Goal: Navigation & Orientation: Find specific page/section

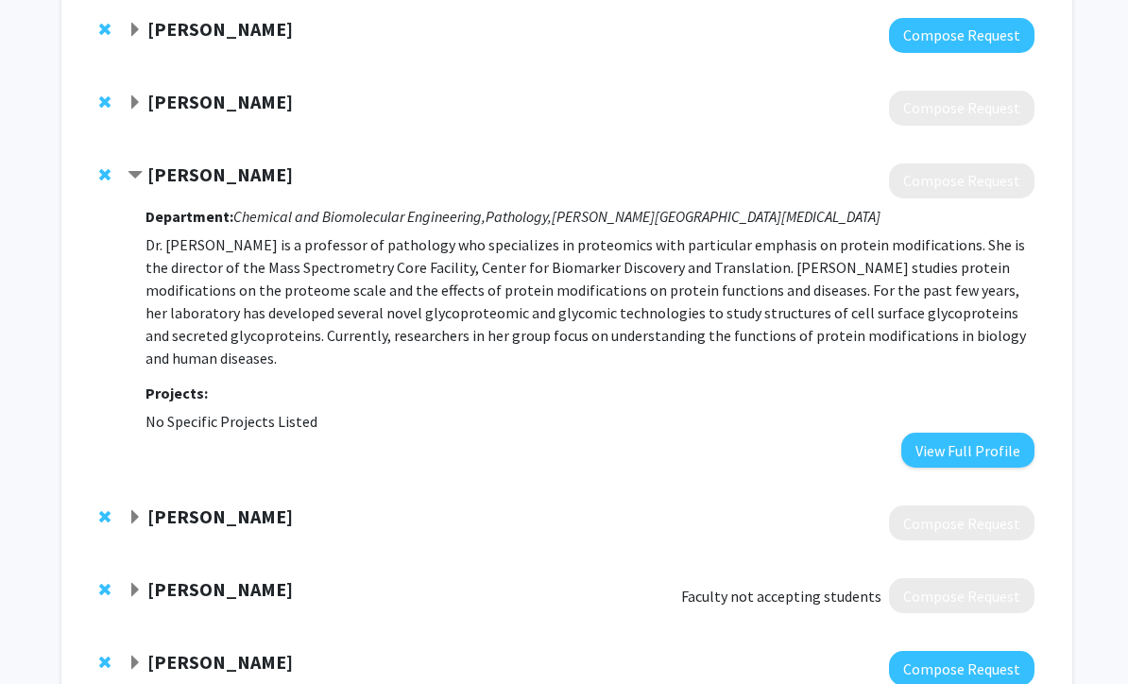
scroll to position [719, 0]
click at [273, 517] on div "Nagma Zerin" at bounding box center [332, 518] width 408 height 24
click at [216, 515] on strong "Nagma Zerin" at bounding box center [220, 517] width 146 height 24
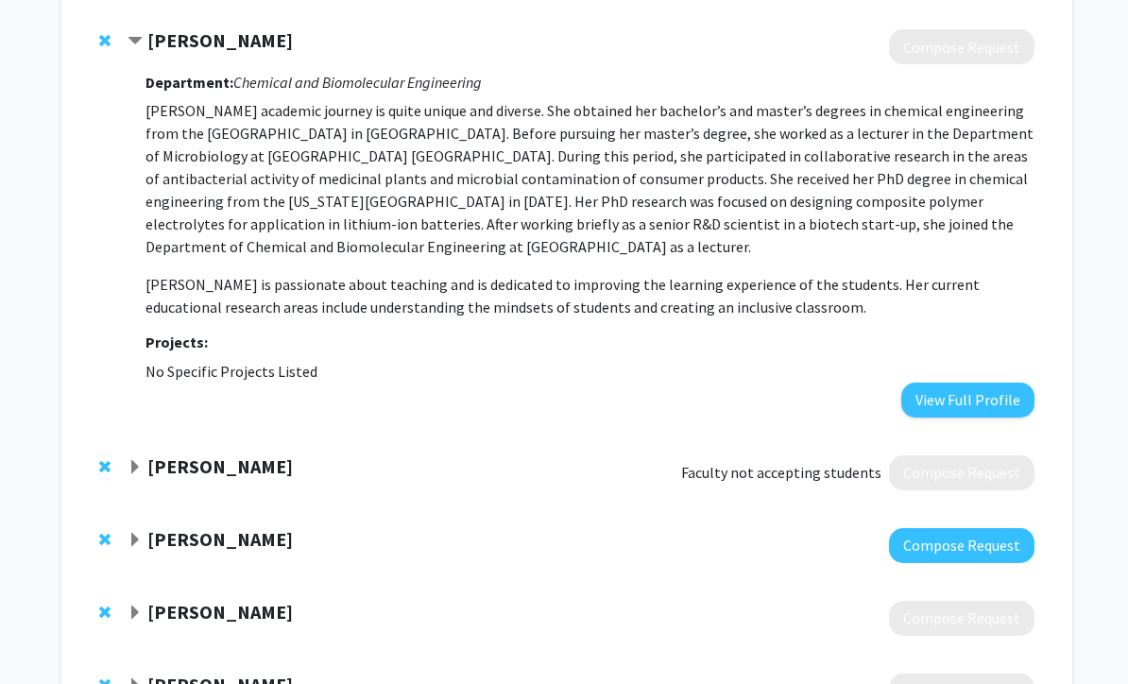
scroll to position [1196, 0]
click at [970, 388] on button "View Full Profile" at bounding box center [968, 400] width 133 height 35
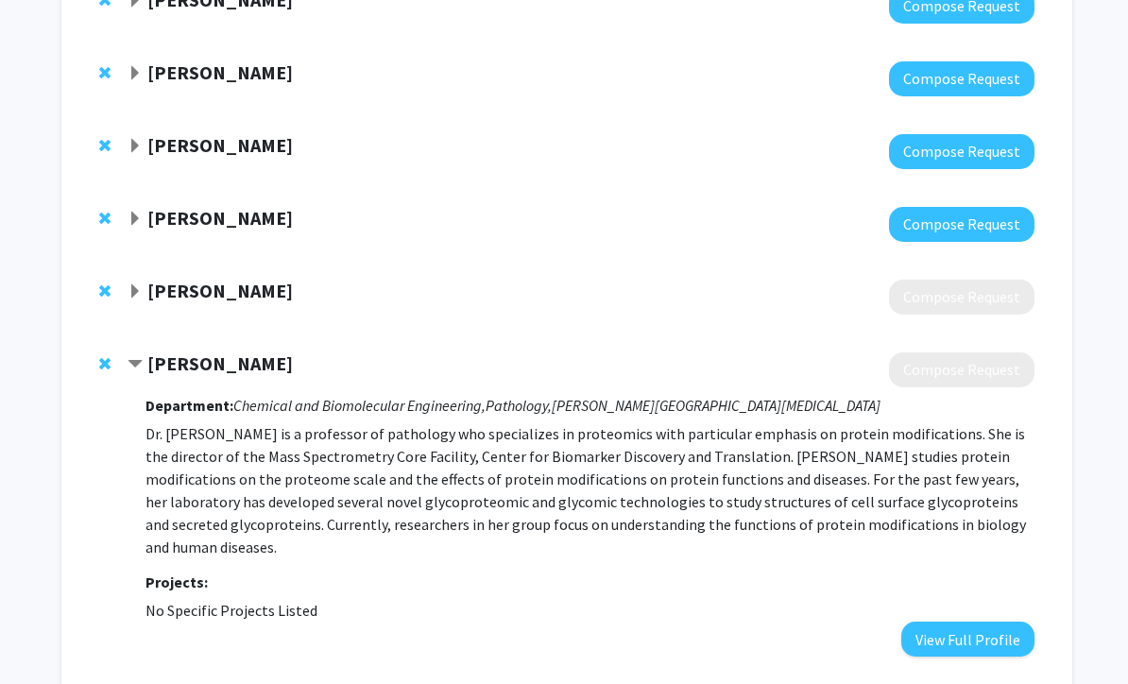
scroll to position [493, 0]
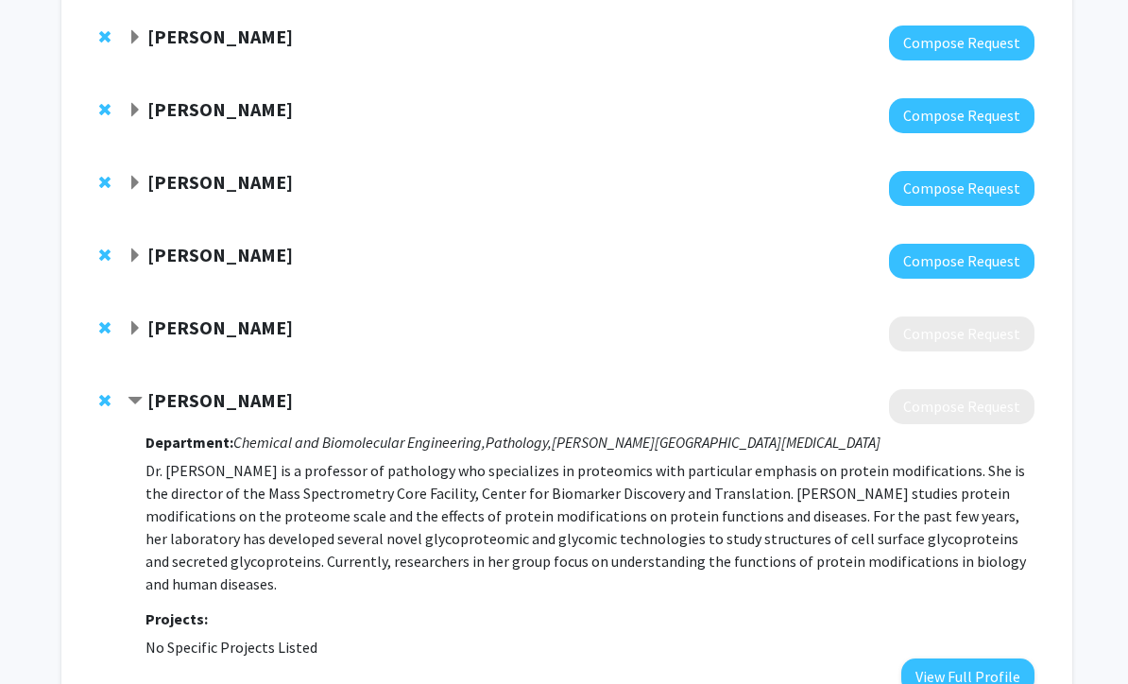
click at [143, 244] on div "Doug Robinson" at bounding box center [332, 256] width 408 height 24
click at [132, 259] on span "Expand Doug Robinson Bookmark" at bounding box center [135, 256] width 15 height 15
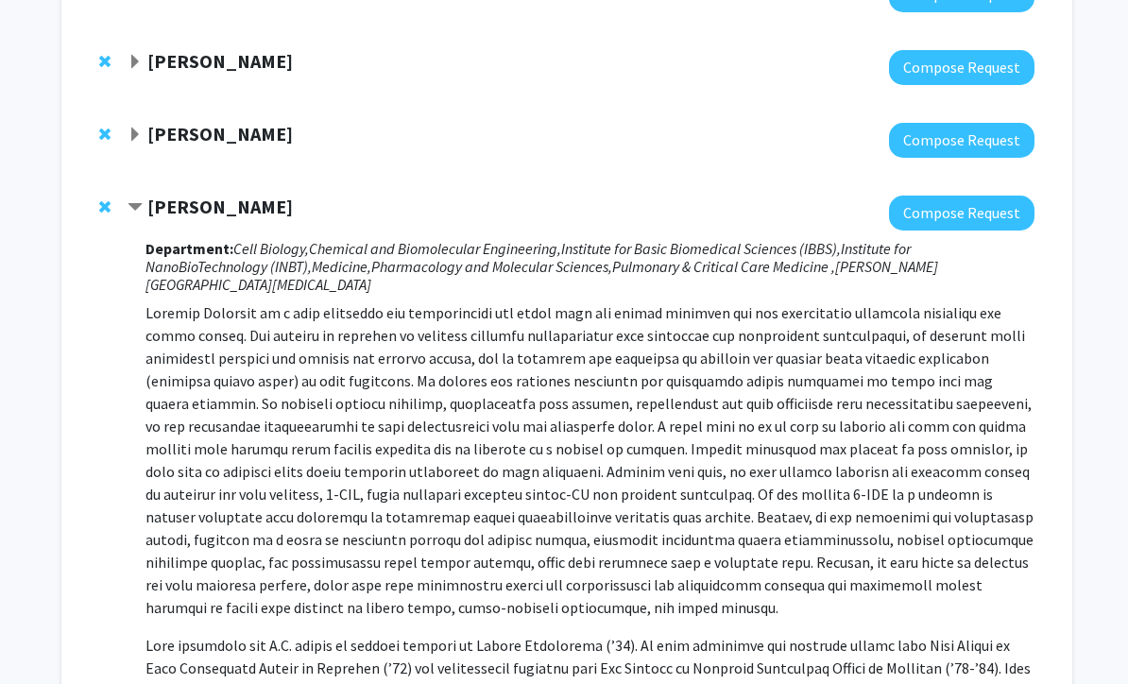
scroll to position [543, 0]
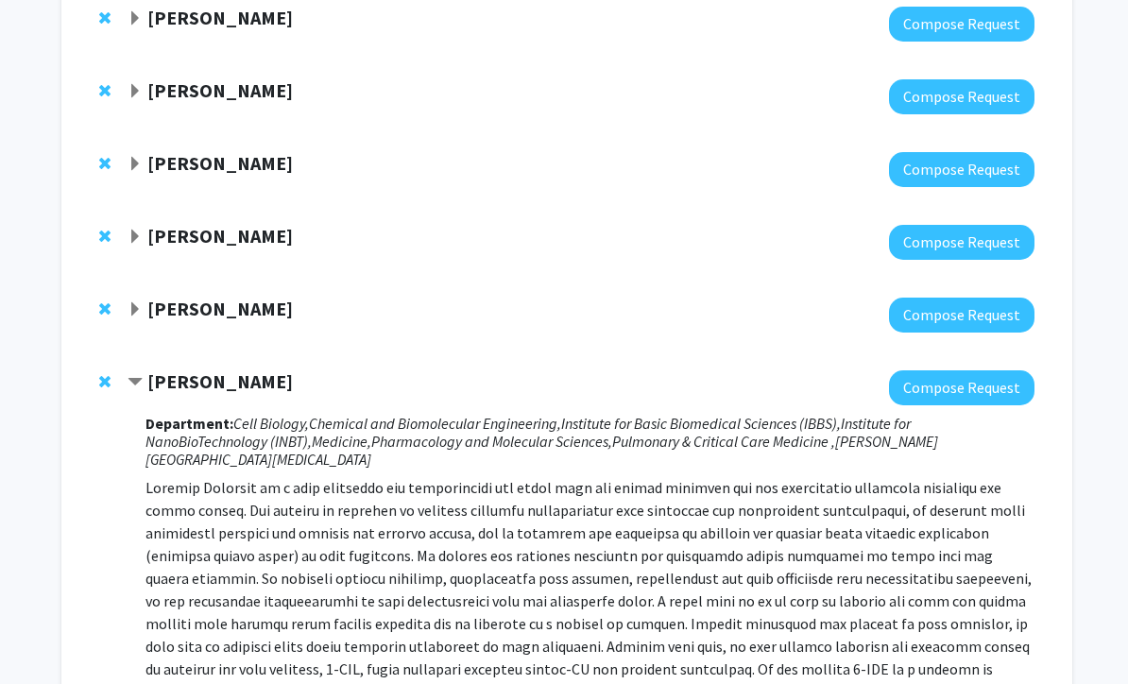
click at [141, 240] on span "Expand Margaret Johnson Bookmark" at bounding box center [135, 238] width 15 height 15
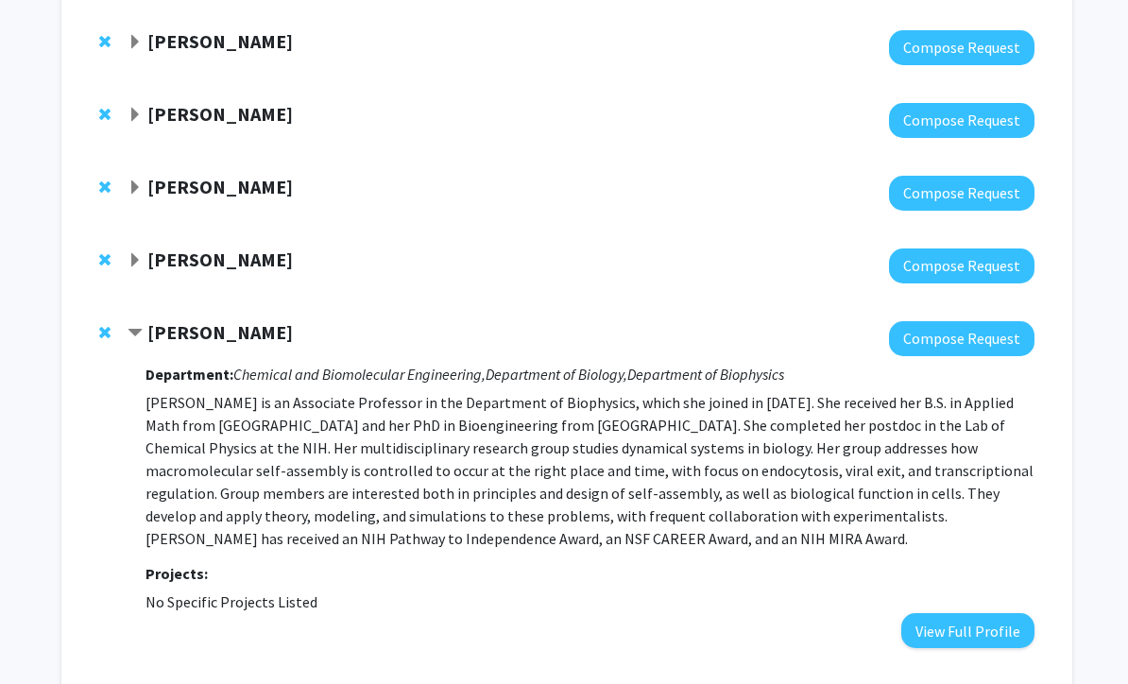
scroll to position [241, 0]
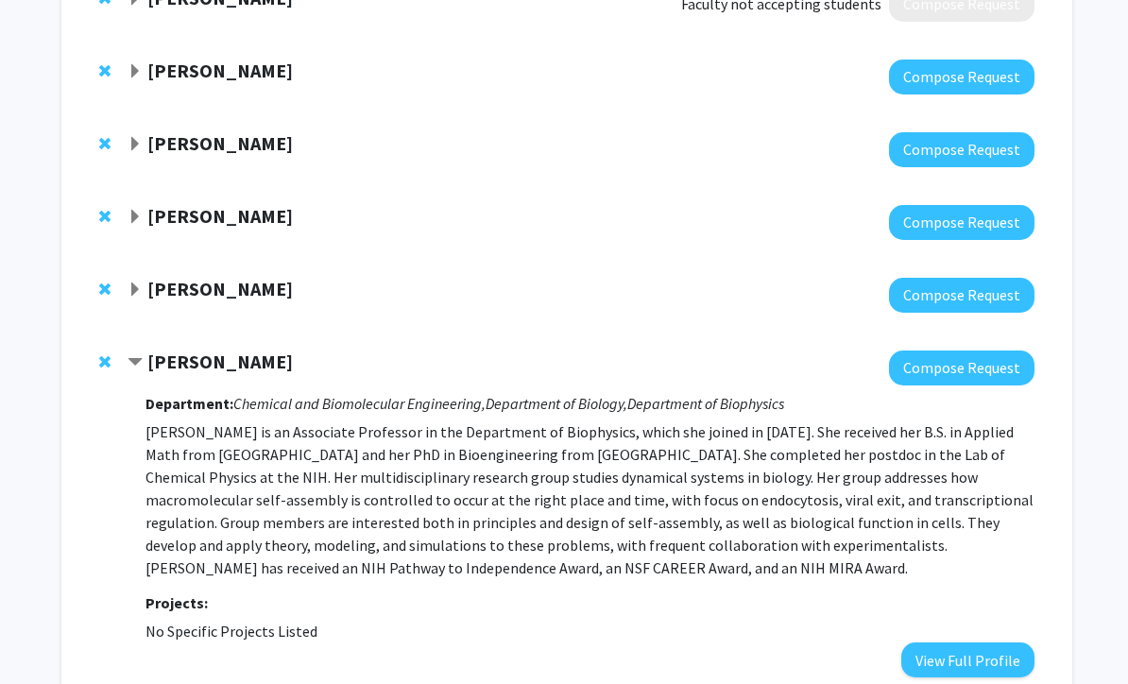
click at [155, 288] on strong "Jeff Bulte" at bounding box center [220, 289] width 146 height 24
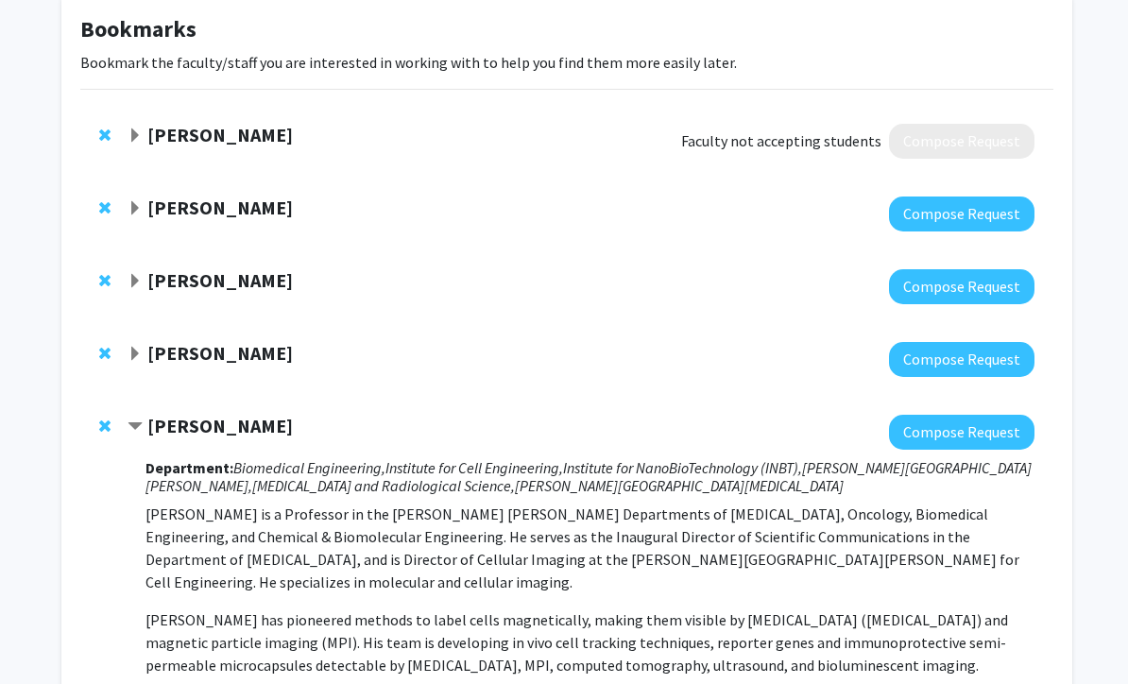
scroll to position [99, 0]
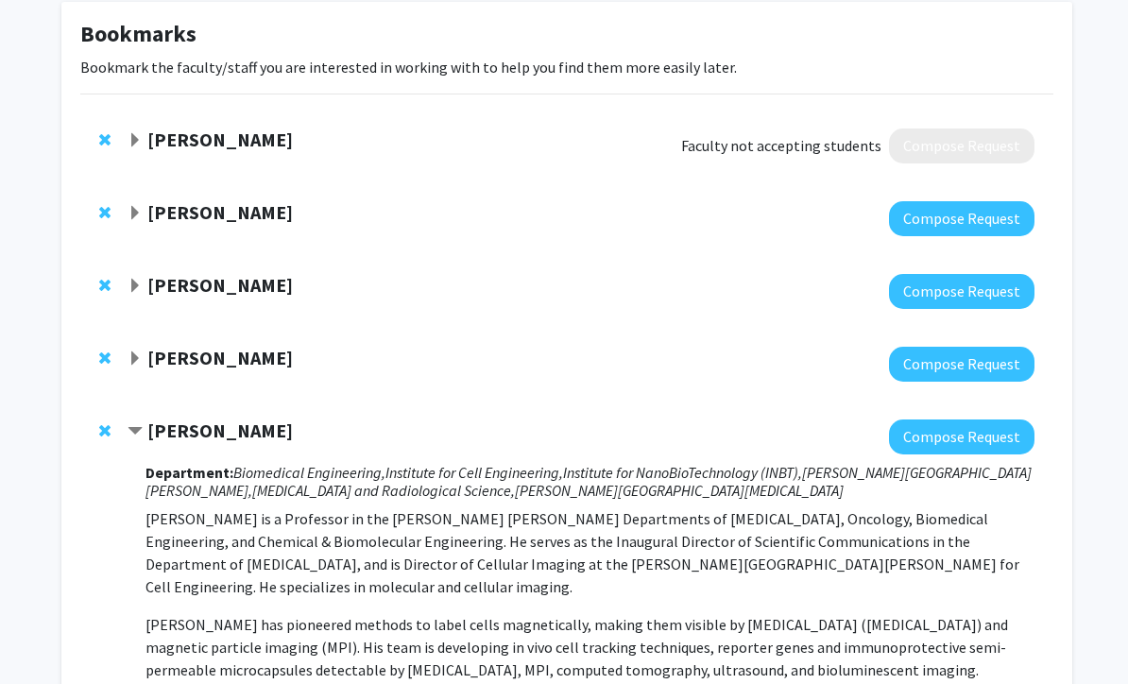
click at [485, 319] on div "Jeff Gray Compose Request" at bounding box center [566, 291] width 973 height 73
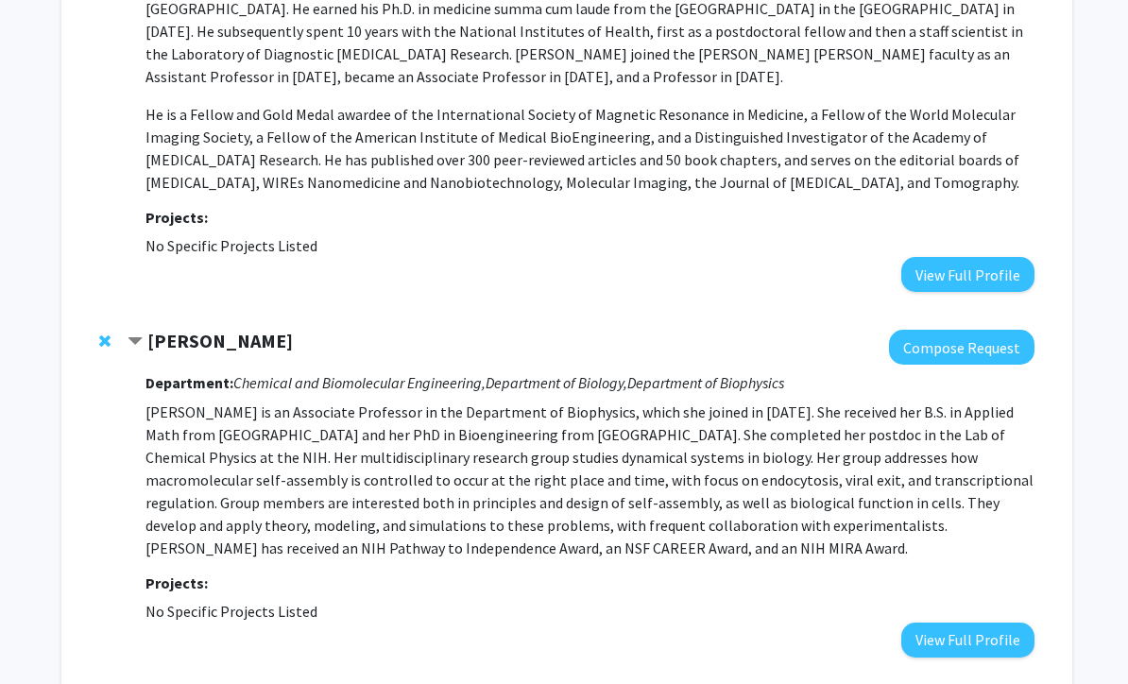
scroll to position [822, 0]
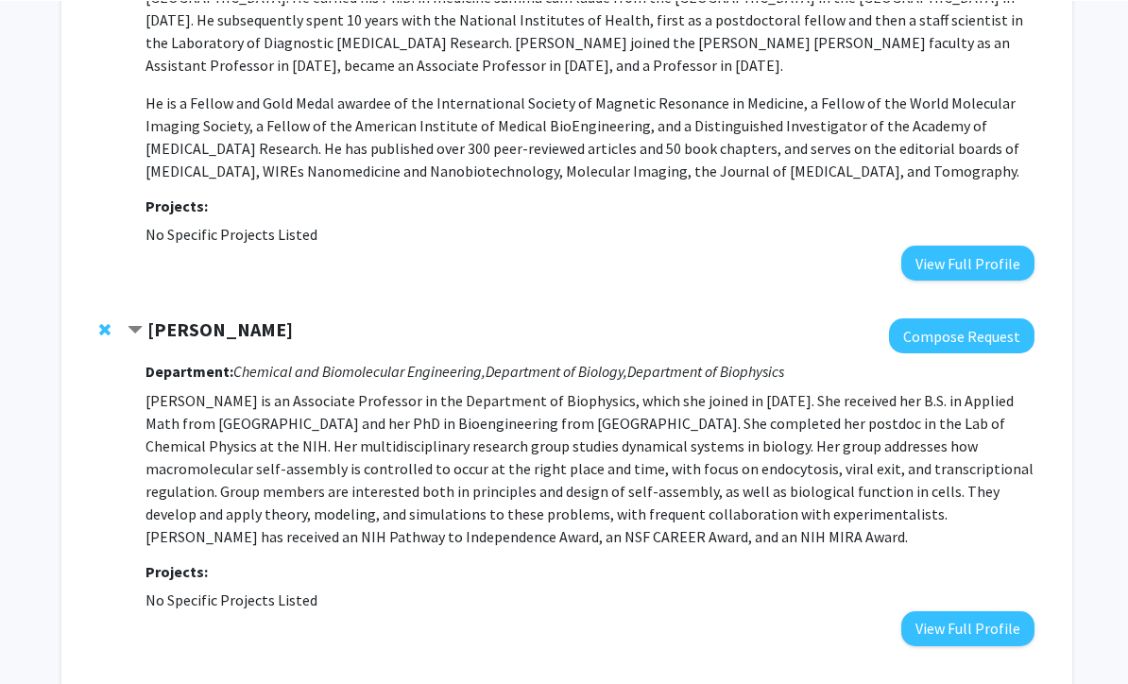
click at [187, 317] on strong "Margaret Johnson" at bounding box center [220, 329] width 146 height 24
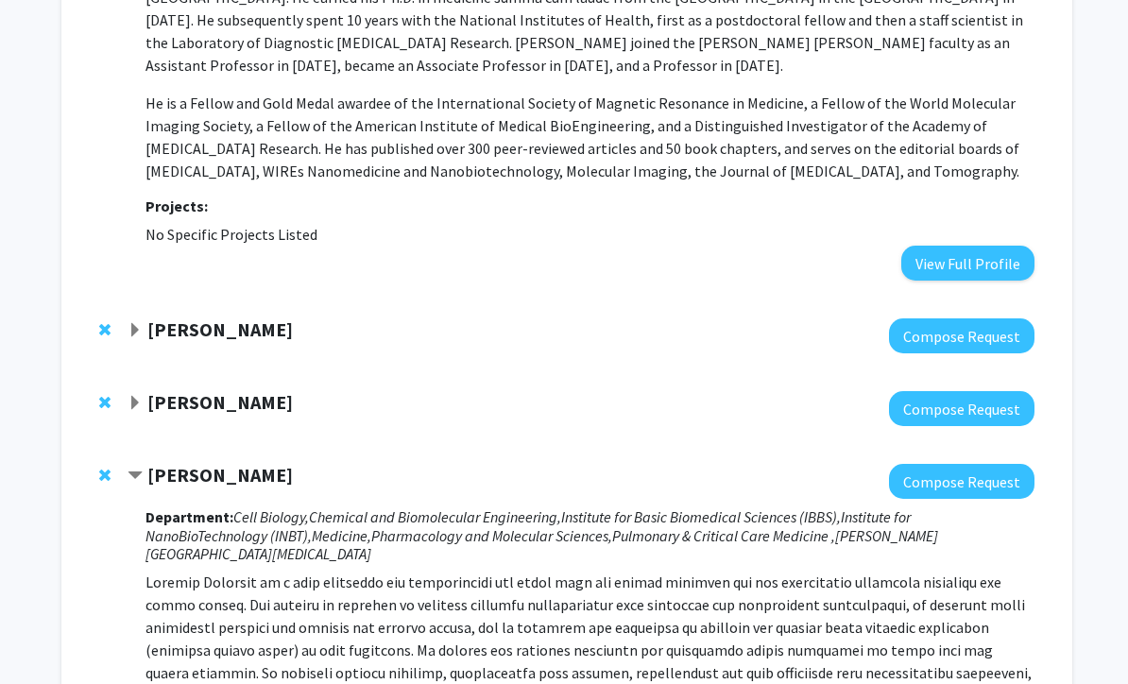
click at [181, 318] on strong "Margaret Johnson" at bounding box center [220, 330] width 146 height 24
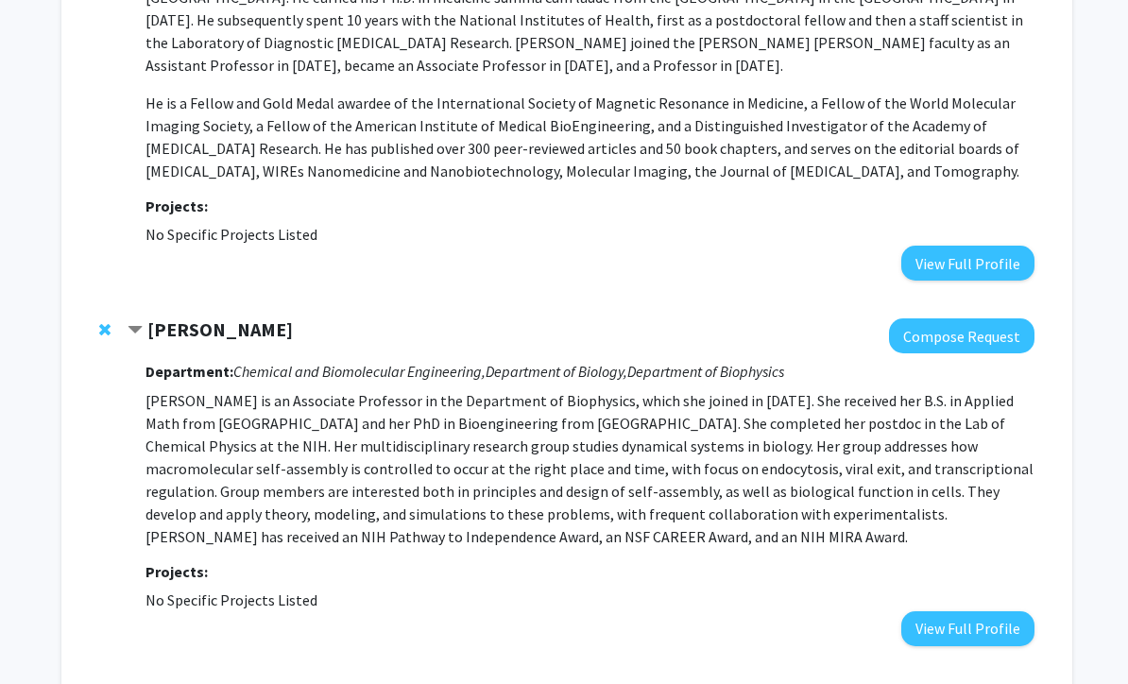
click at [944, 611] on button "View Full Profile" at bounding box center [968, 628] width 133 height 35
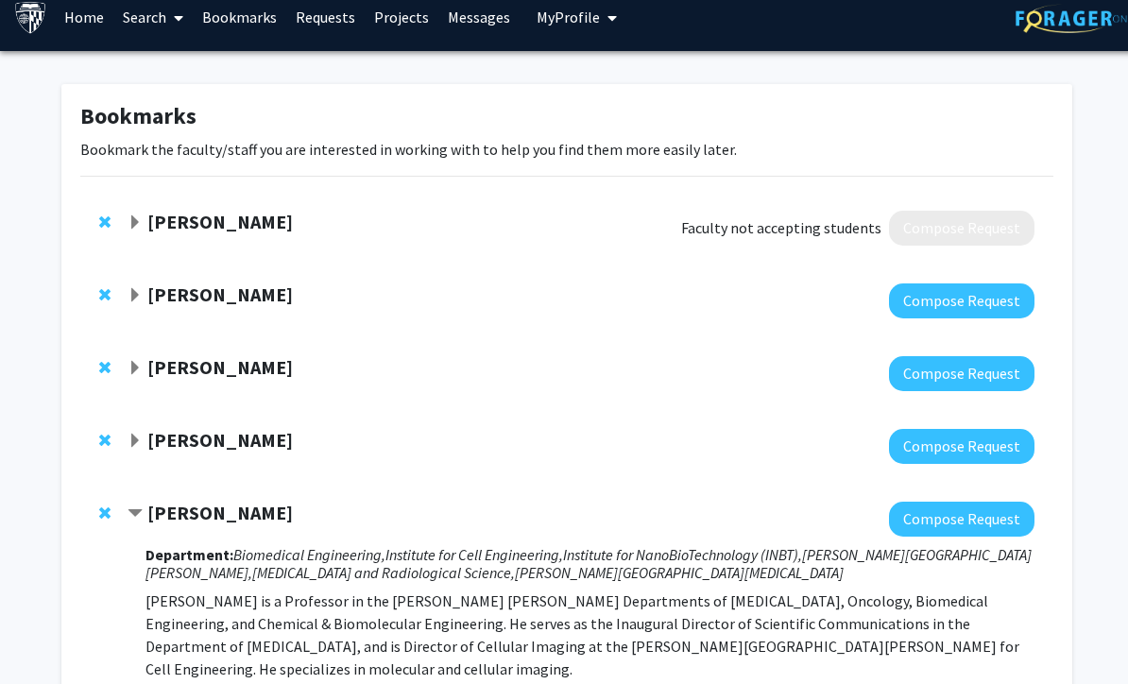
scroll to position [73, 0]
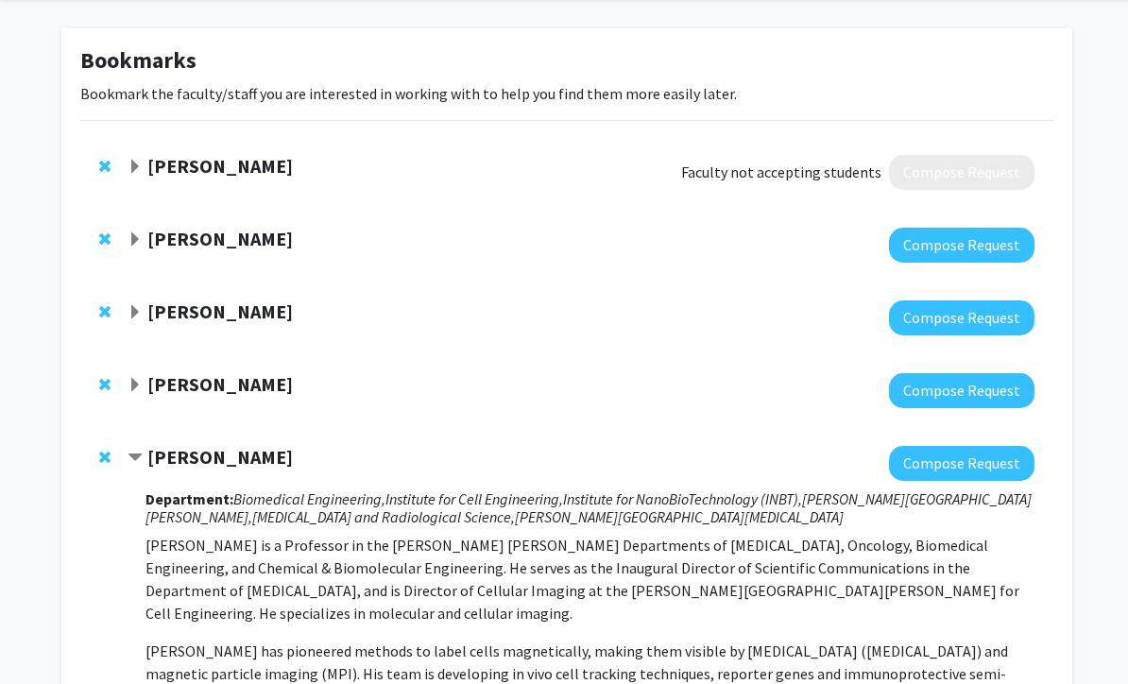
click at [356, 384] on div "[PERSON_NAME]" at bounding box center [332, 385] width 408 height 24
click at [126, 392] on div "Rebecca Schulman Compose Request" at bounding box center [566, 390] width 973 height 73
click at [139, 384] on span "Expand Rebecca Schulman Bookmark" at bounding box center [135, 385] width 15 height 15
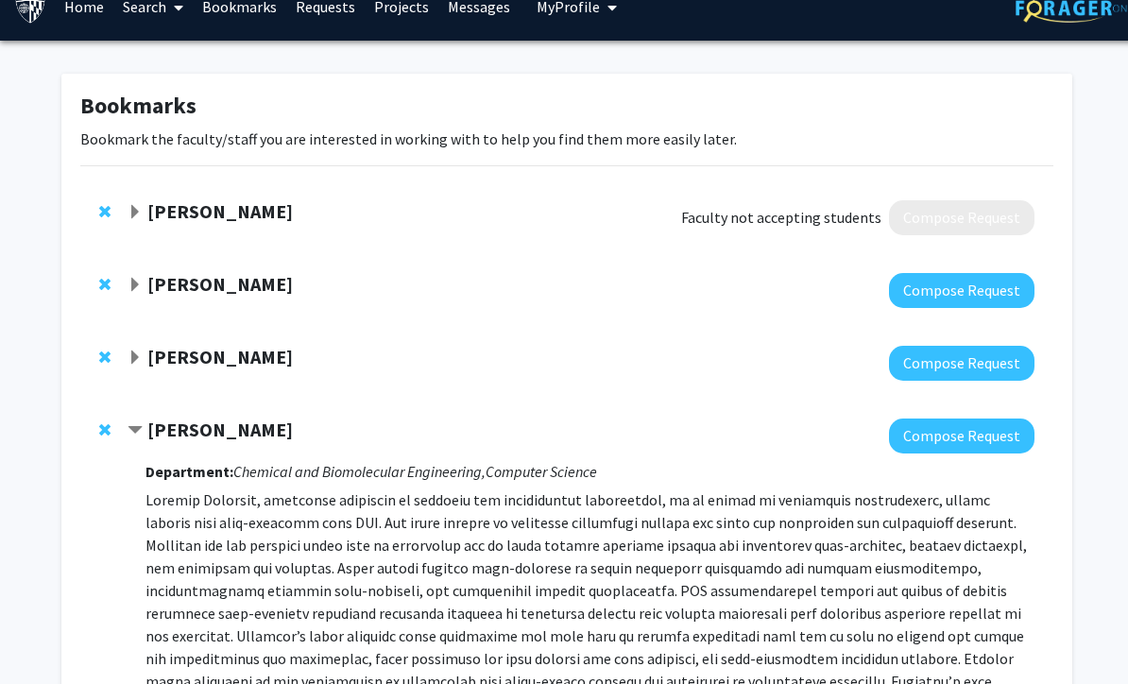
scroll to position [27, 0]
copy strong "[PERSON_NAME]"
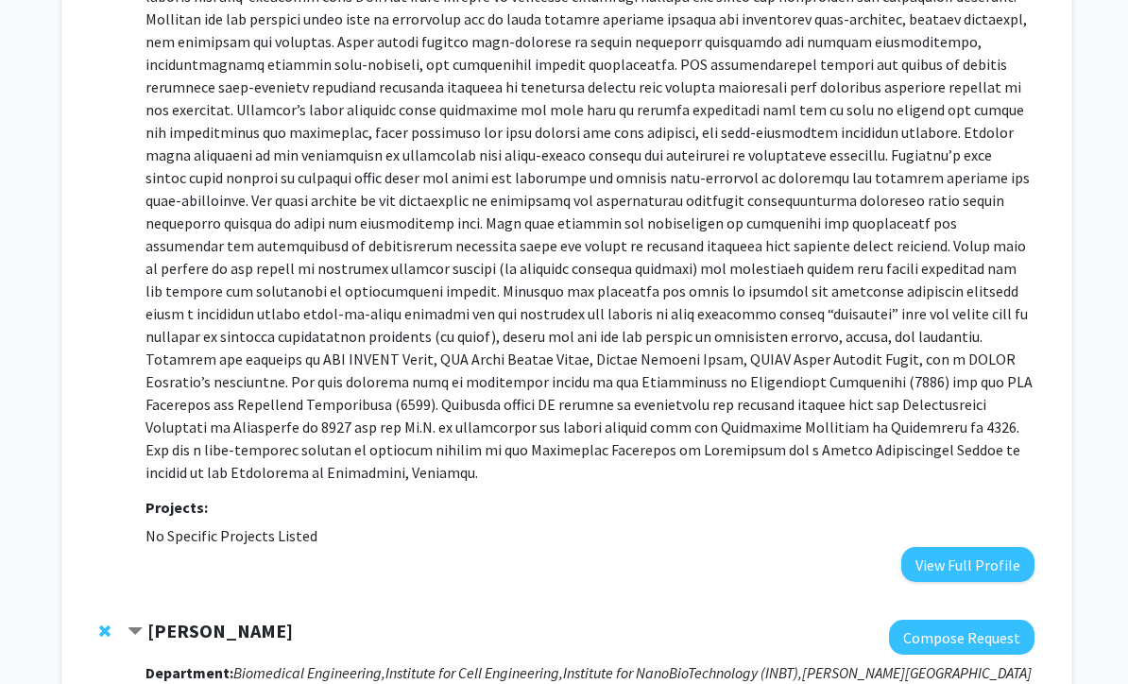
scroll to position [553, 0]
click at [967, 548] on button "View Full Profile" at bounding box center [968, 565] width 133 height 35
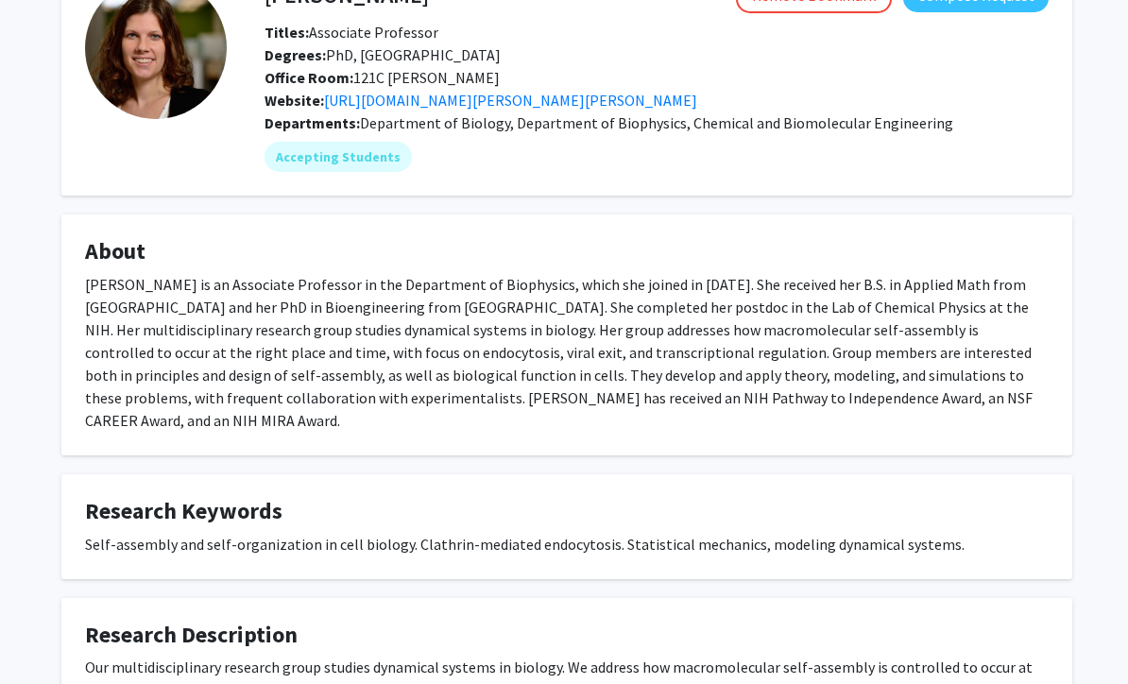
scroll to position [111, 0]
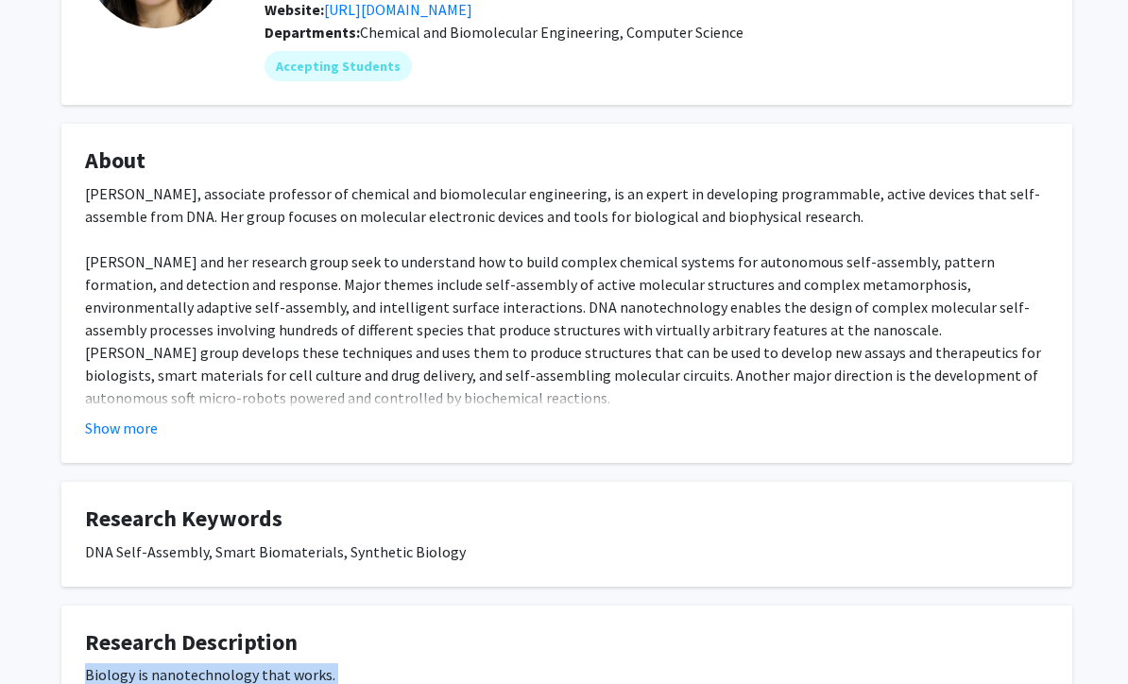
scroll to position [211, 0]
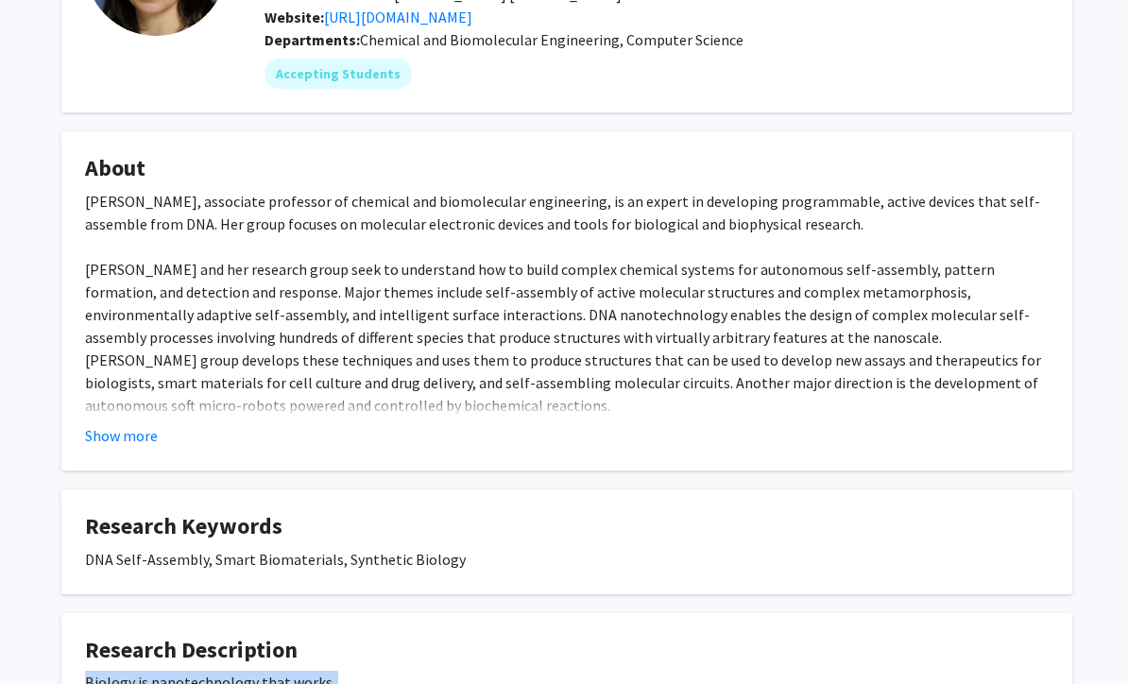
click at [126, 432] on button "Show more" at bounding box center [121, 436] width 73 height 23
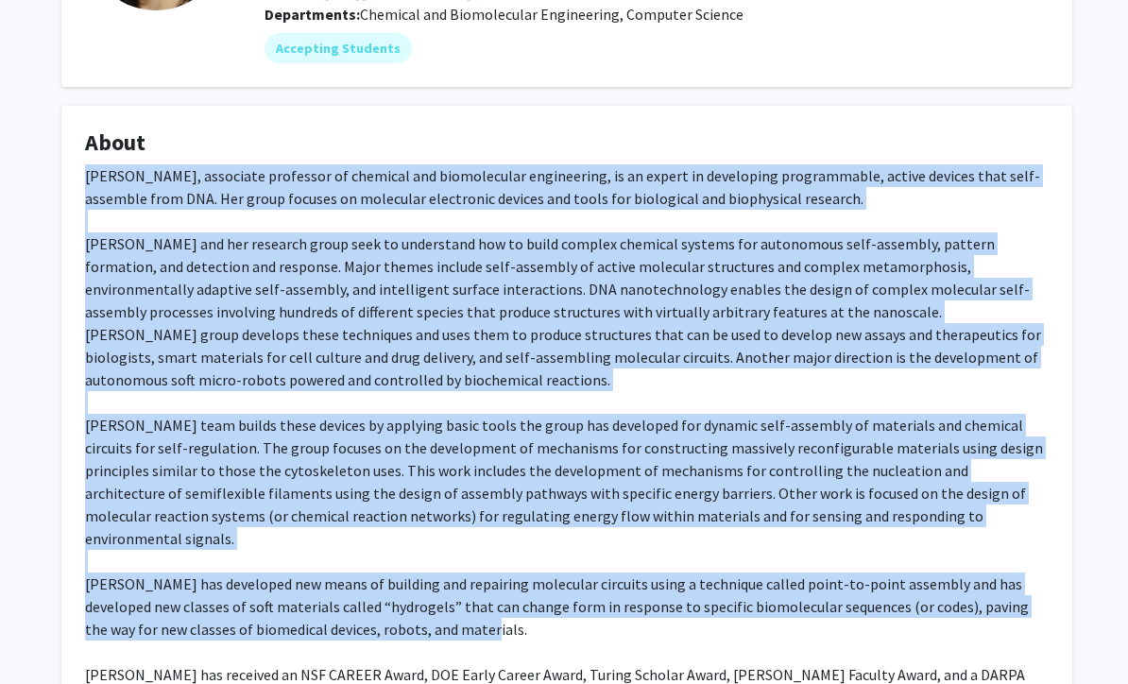
scroll to position [157, 0]
